Goal: Task Accomplishment & Management: Use online tool/utility

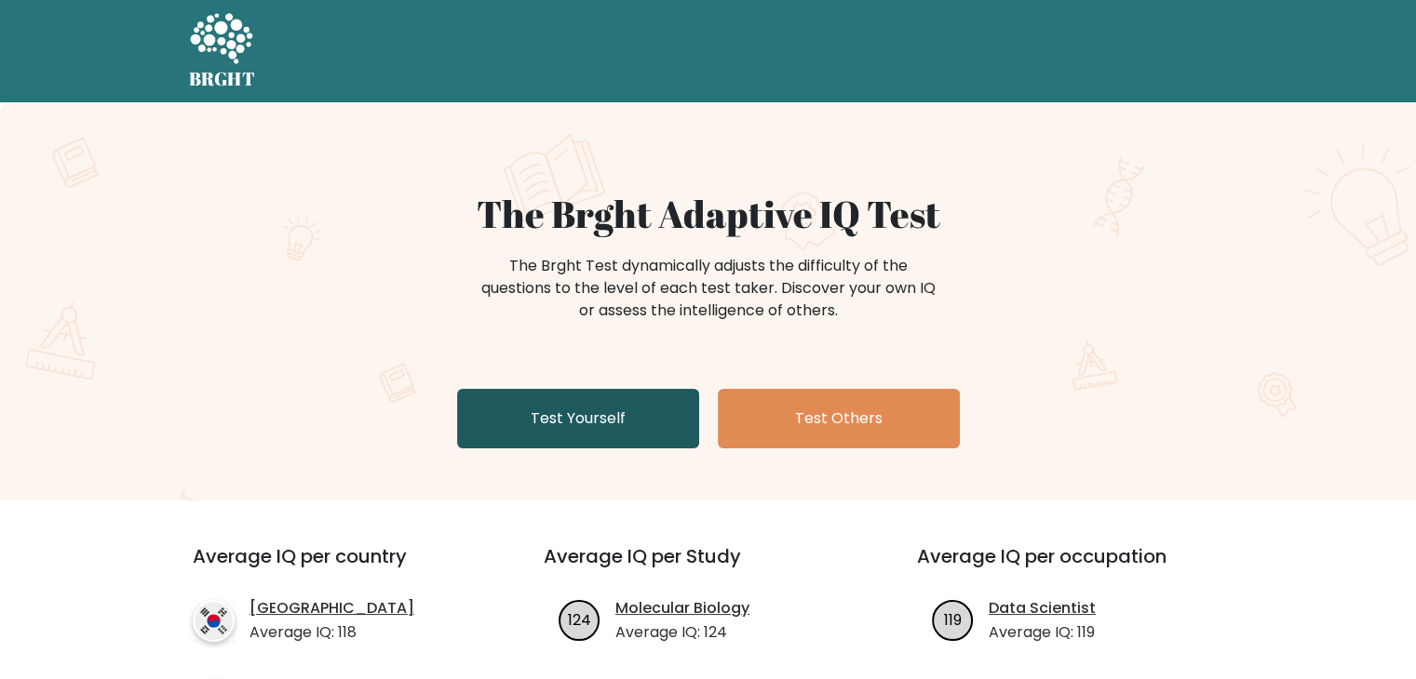
click at [602, 418] on link "Test Yourself" at bounding box center [578, 419] width 242 height 60
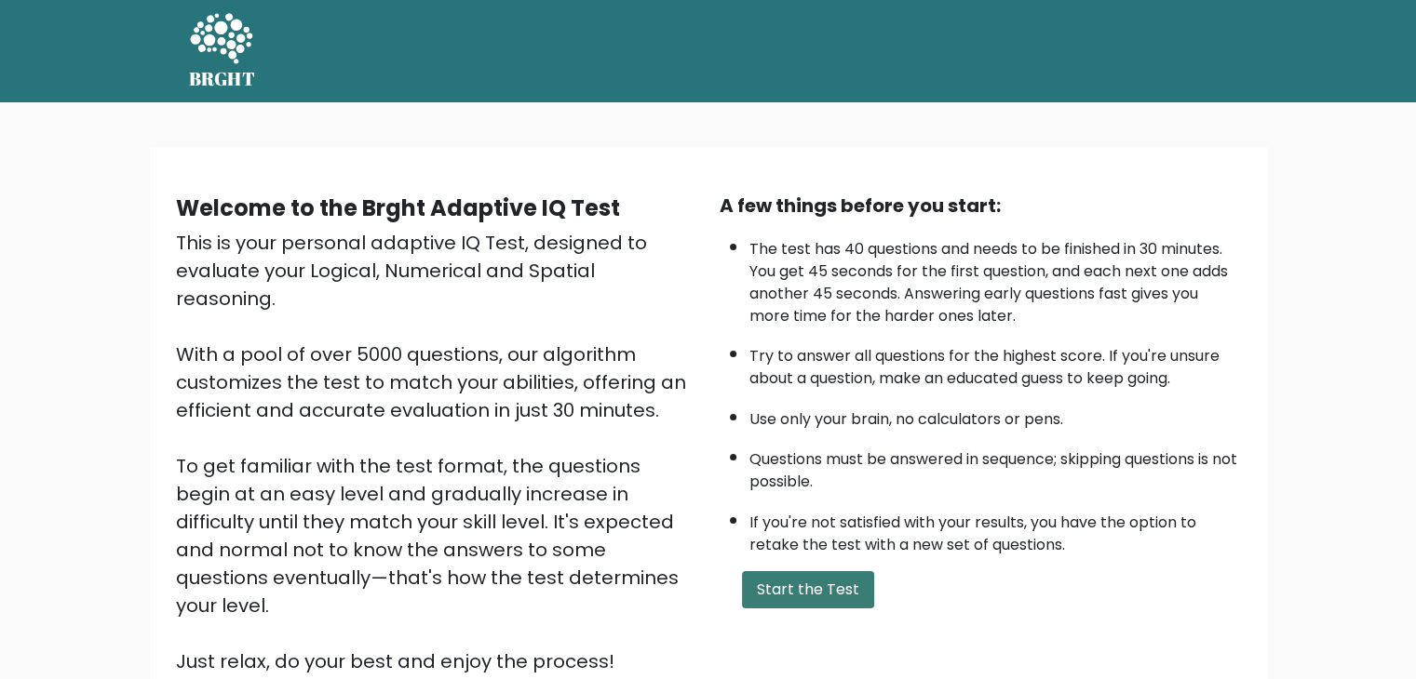
click at [817, 590] on button "Start the Test" at bounding box center [808, 589] width 132 height 37
click at [794, 99] on nav "BRGHT BRGHT" at bounding box center [708, 51] width 1416 height 102
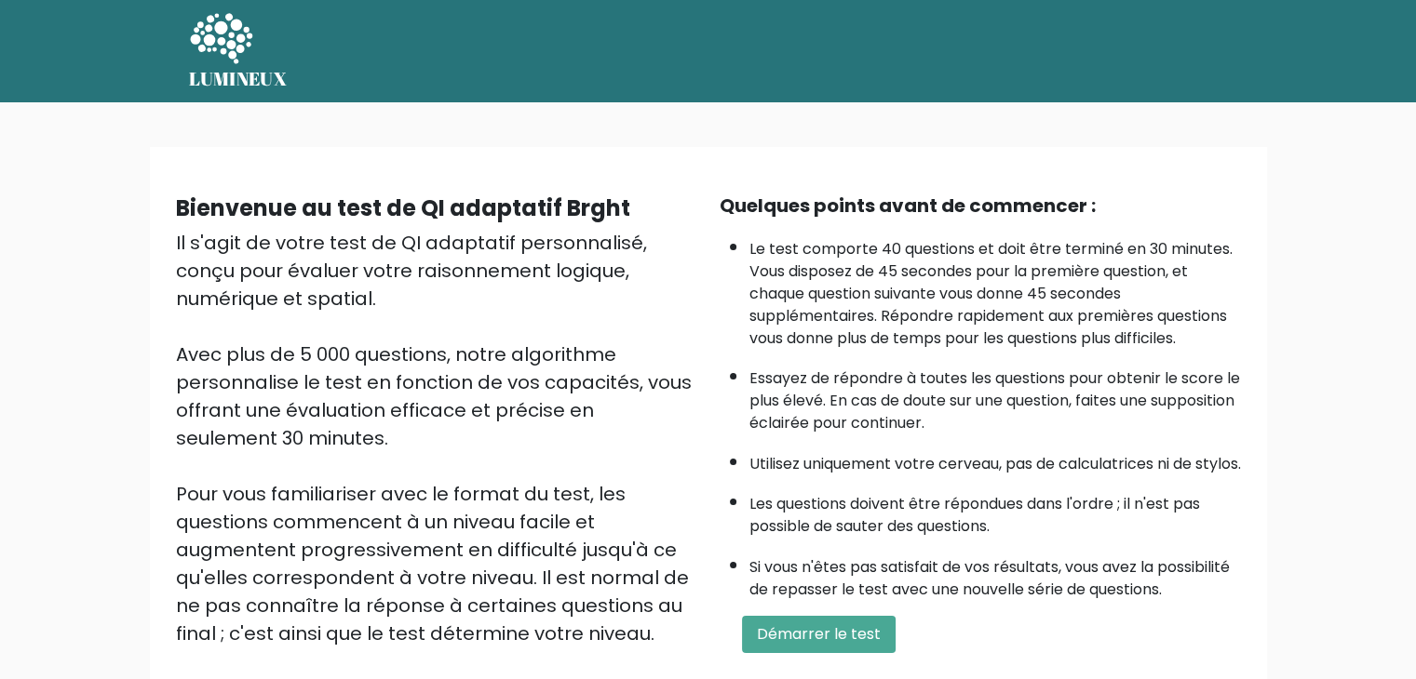
click at [1011, 127] on div "Bienvenue au test de QI adaptatif Brght Il s'agit de votre test de QI adaptatif…" at bounding box center [708, 476] width 1416 height 748
click at [1060, 128] on div "Bienvenue au test de QI adaptatif Brght Il s'agit de votre test de QI adaptatif…" at bounding box center [708, 476] width 1416 height 748
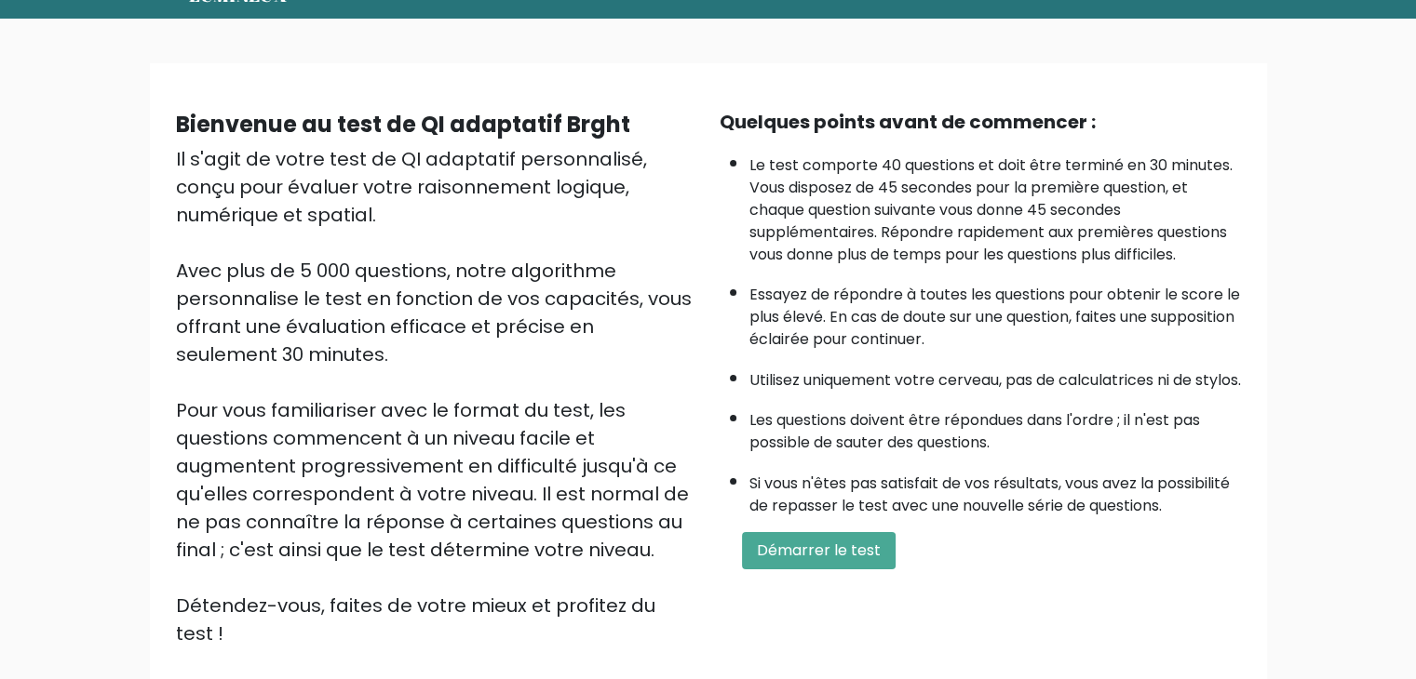
scroll to position [85, 0]
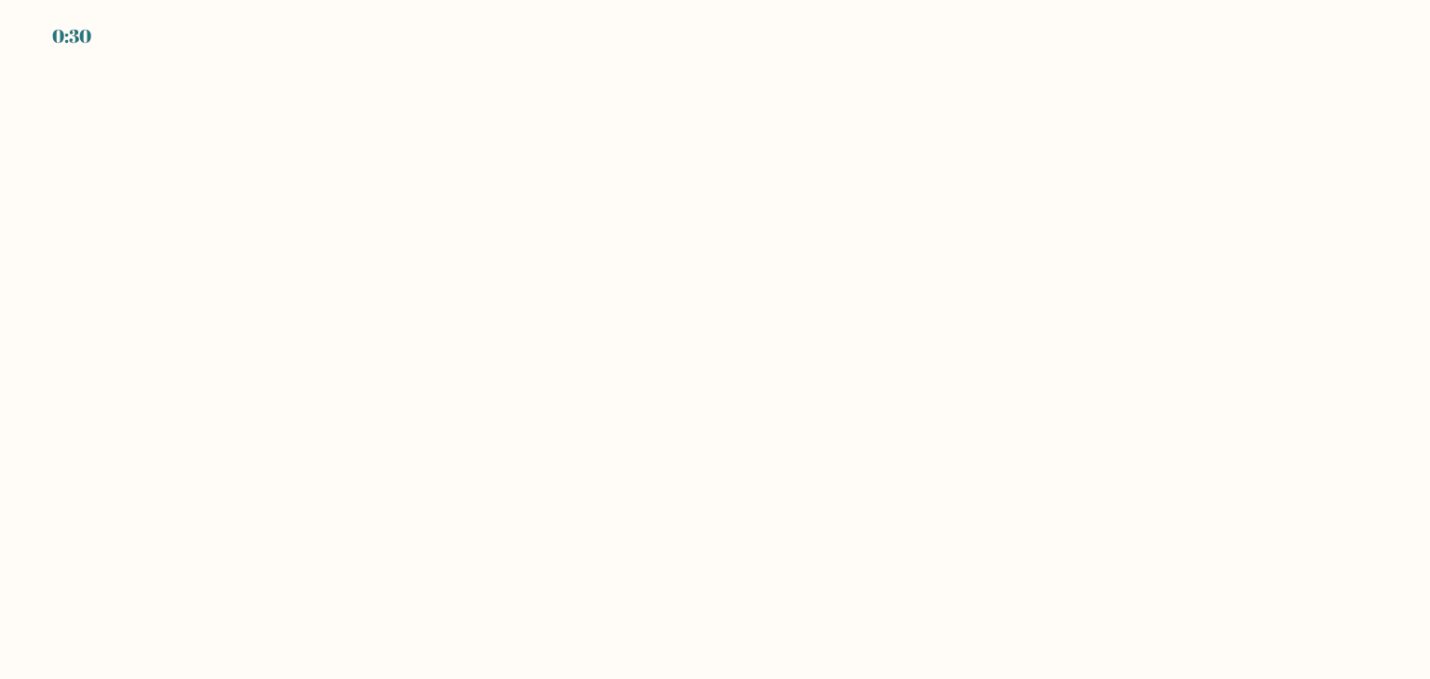
click at [670, 117] on body "0:30" at bounding box center [715, 339] width 1430 height 679
click at [670, 117] on body "0:29" at bounding box center [715, 339] width 1430 height 679
